Goal: Task Accomplishment & Management: Complete application form

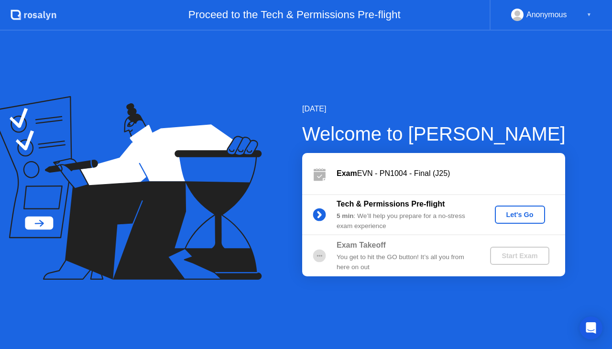
click at [511, 220] on button "Let's Go" at bounding box center [520, 215] width 50 height 18
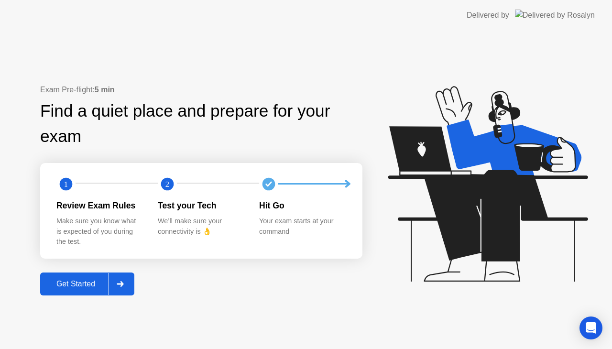
click at [119, 292] on div at bounding box center [120, 284] width 23 height 22
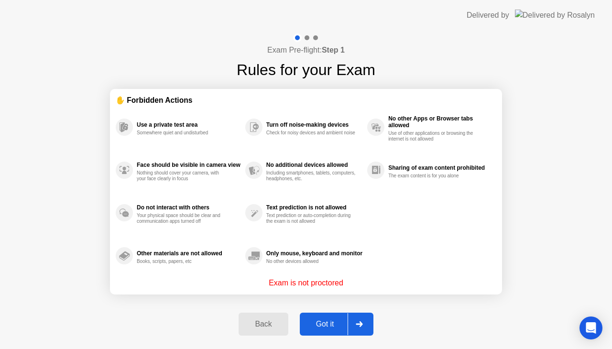
click at [354, 325] on div at bounding box center [359, 324] width 23 height 22
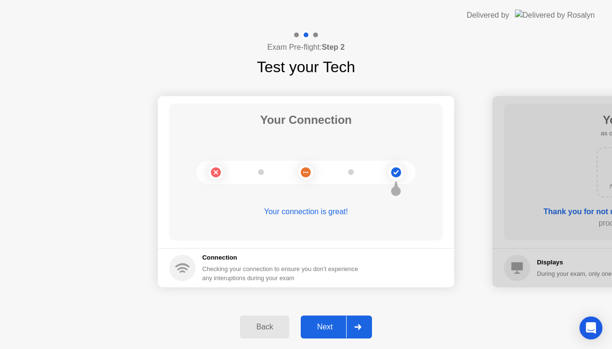
click at [365, 326] on div at bounding box center [357, 327] width 23 height 22
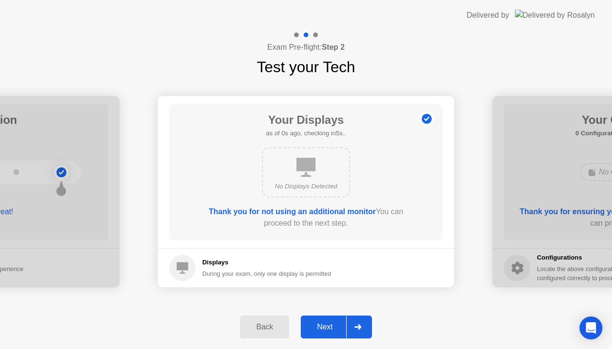
click at [365, 326] on div at bounding box center [357, 327] width 23 height 22
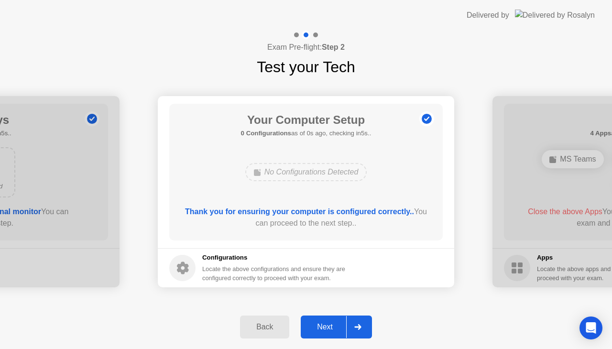
click at [365, 326] on div at bounding box center [357, 327] width 23 height 22
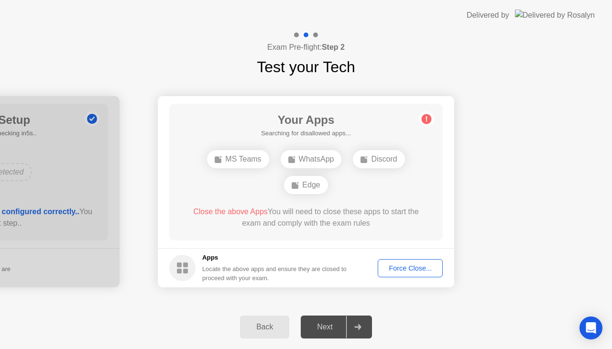
click at [365, 326] on div at bounding box center [357, 327] width 23 height 22
click at [407, 270] on div "Force Close..." at bounding box center [410, 269] width 58 height 8
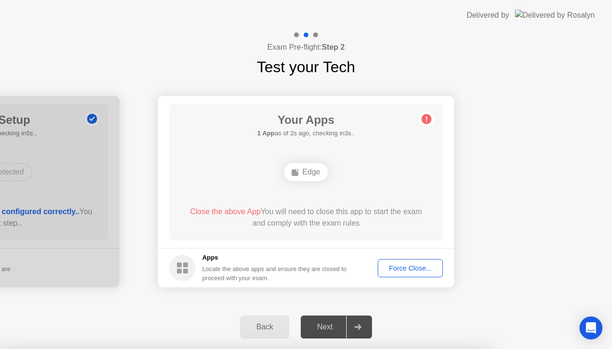
click at [409, 265] on div "Force Close..." at bounding box center [410, 269] width 58 height 8
click at [406, 276] on button "Force Close..." at bounding box center [410, 268] width 65 height 18
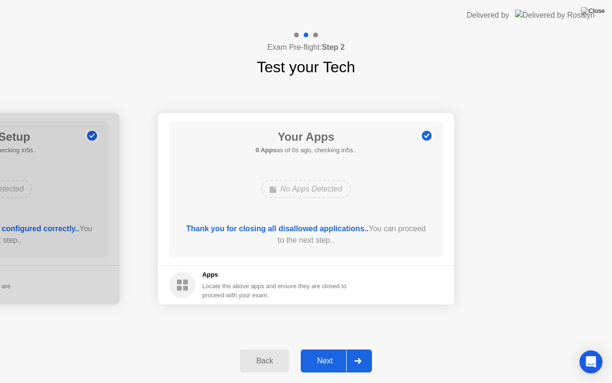
click at [393, 245] on div "Thank you for closing all disallowed applications.. You can proceed to the next…" at bounding box center [306, 234] width 246 height 23
click at [355, 349] on div at bounding box center [357, 361] width 23 height 22
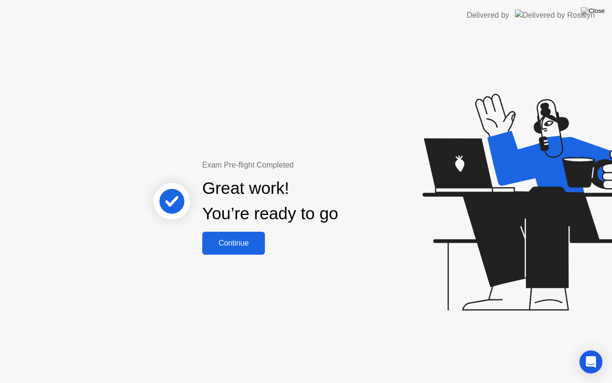
click at [248, 245] on div "Continue" at bounding box center [233, 243] width 57 height 9
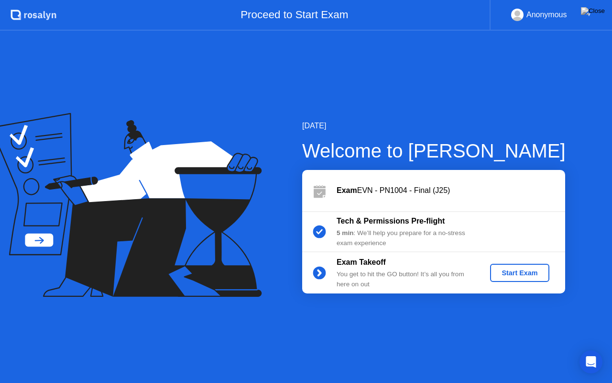
click at [522, 272] on div "Start Exam" at bounding box center [519, 273] width 51 height 8
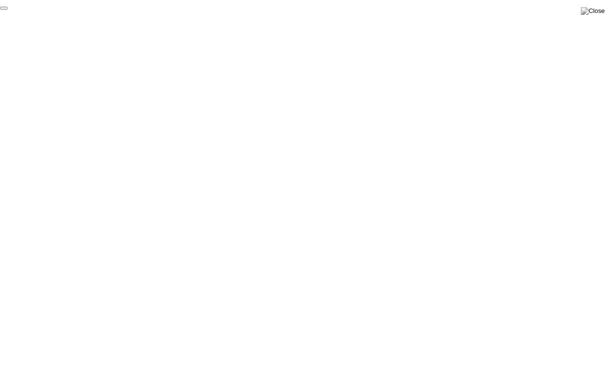
click at [606, 14] on button at bounding box center [593, 11] width 29 height 12
